Goal: Task Accomplishment & Management: Use online tool/utility

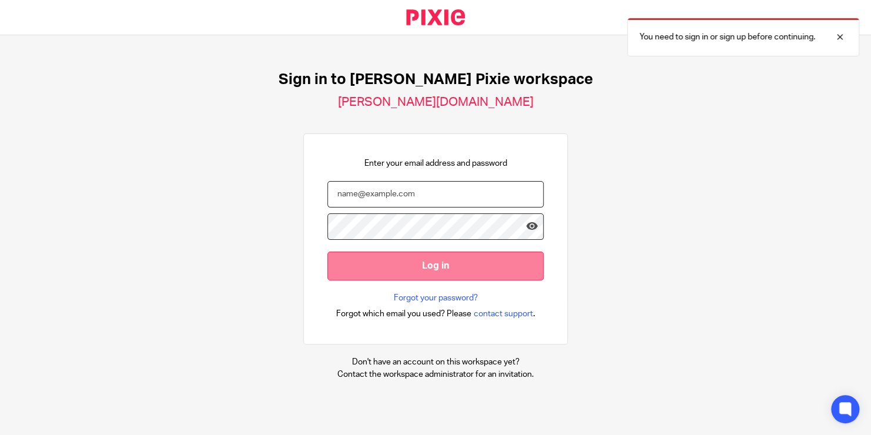
type input "cara@allenfleming.com"
click at [384, 260] on input "Log in" at bounding box center [435, 266] width 216 height 29
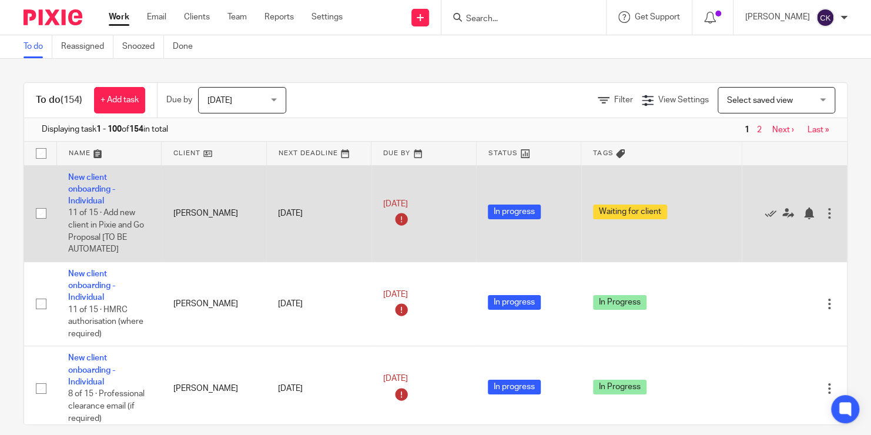
click at [90, 209] on span "11 of 15 · Add new client in Pixie and Go Proposal [TO BE AUTOMATED]" at bounding box center [106, 231] width 76 height 45
click at [98, 176] on link "New client onboarding - Individual" at bounding box center [91, 189] width 47 height 32
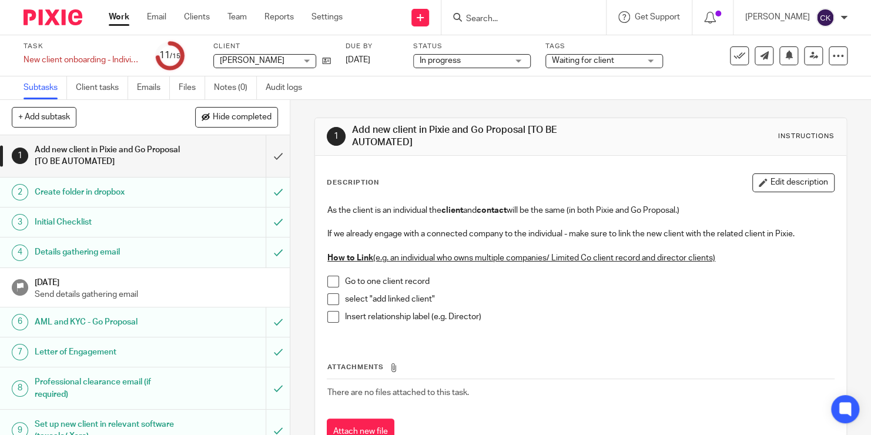
click at [93, 247] on h1 "Details gathering email" at bounding box center [108, 252] width 146 height 18
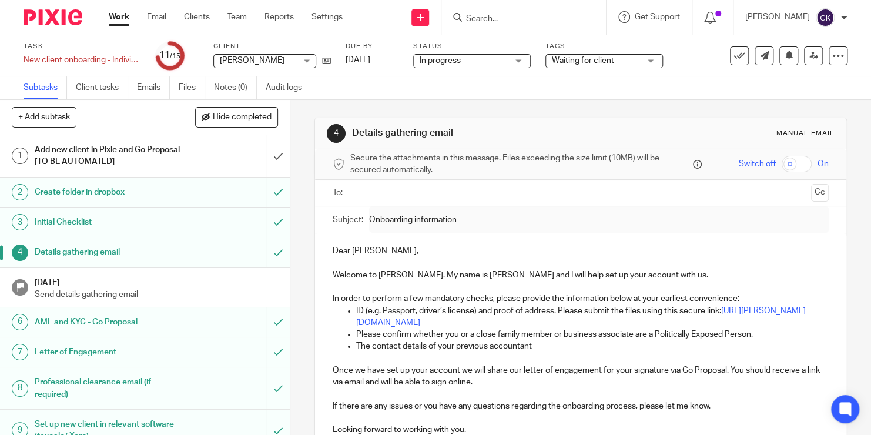
click at [330, 297] on div "Dear [PERSON_NAME], Welcome to [PERSON_NAME]. My name is [PERSON_NAME] and I wi…" at bounding box center [580, 356] width 531 height 247
